Goal: Information Seeking & Learning: Learn about a topic

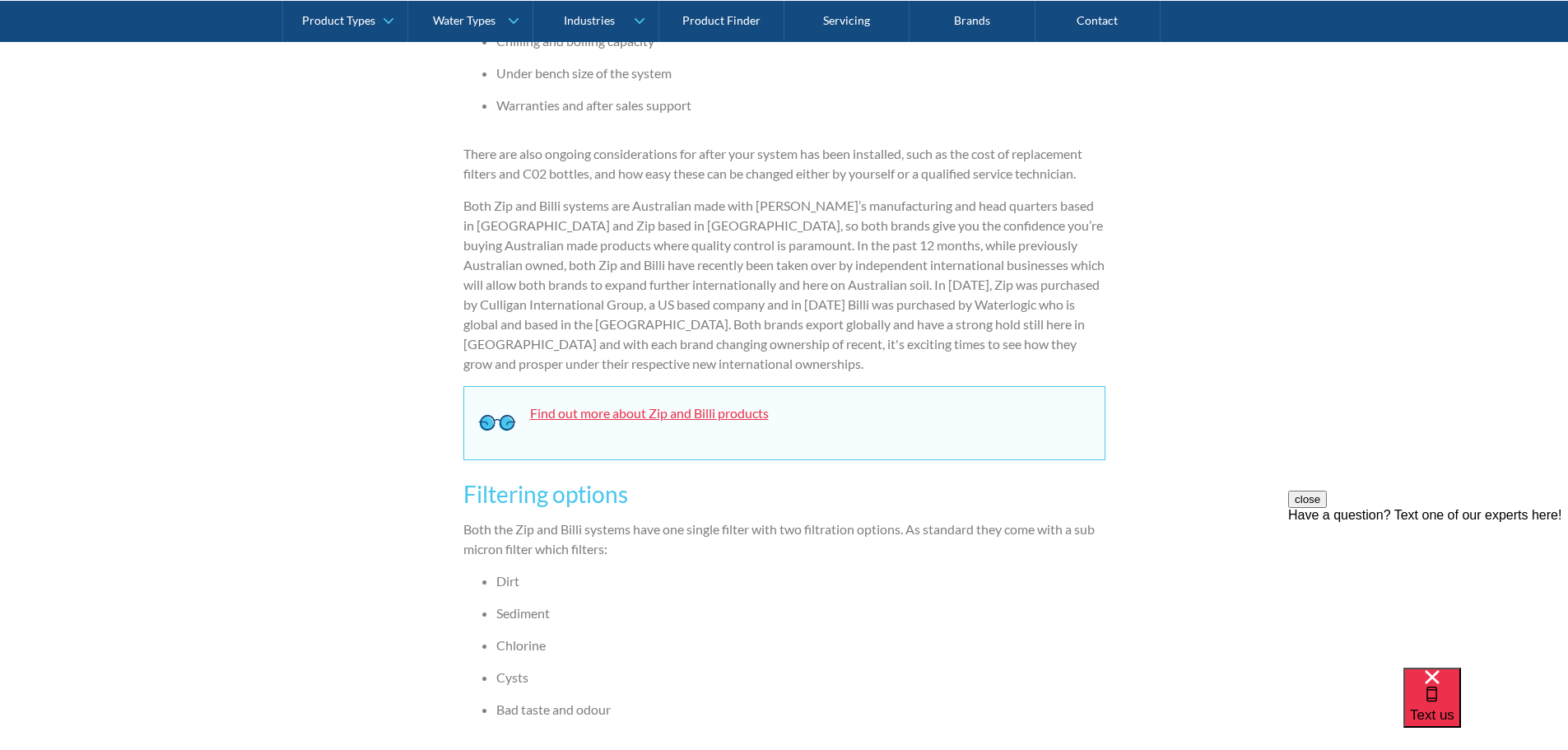
scroll to position [1646, 0]
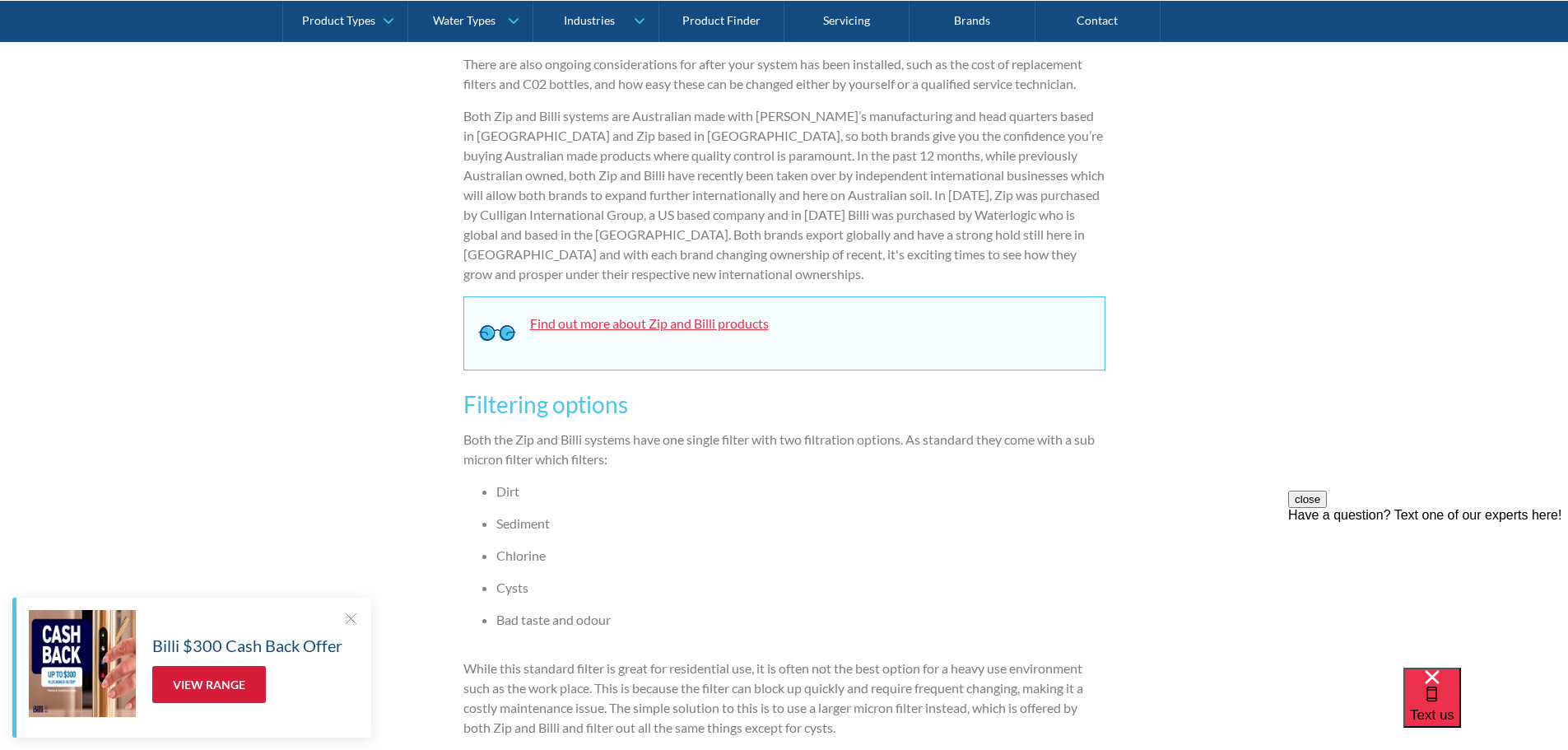
click at [195, 686] on link "View Range" at bounding box center [208, 683] width 113 height 37
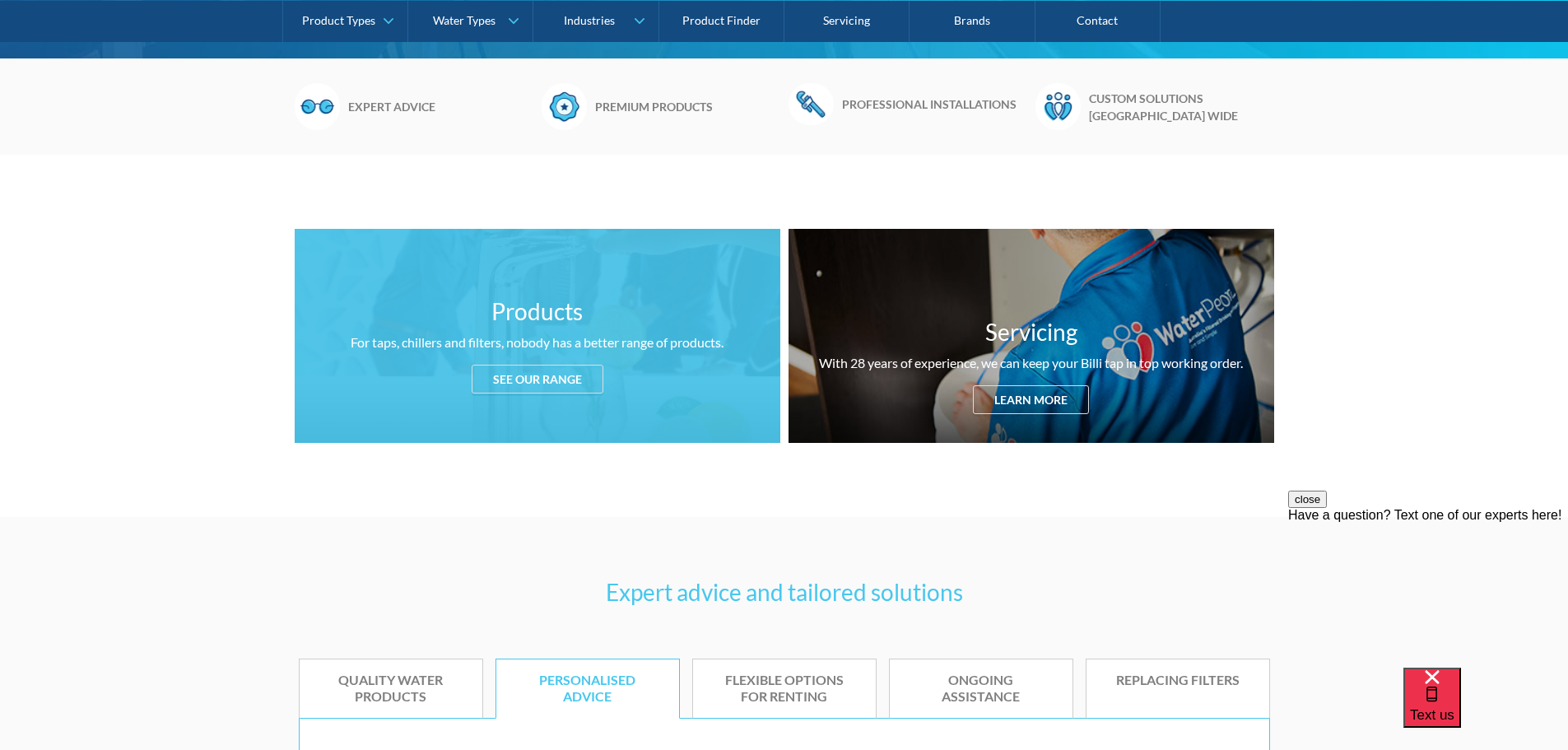
click at [582, 372] on div "See our range" at bounding box center [537, 379] width 131 height 29
